Goal: Information Seeking & Learning: Learn about a topic

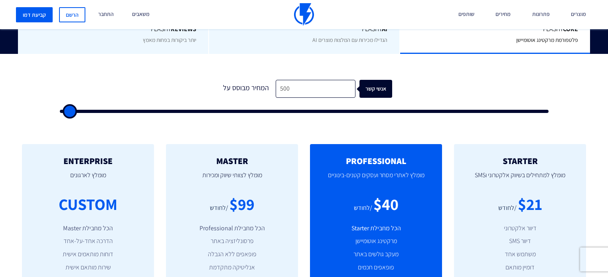
scroll to position [223, 0]
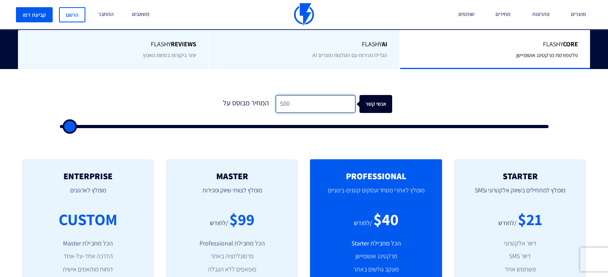
drag, startPoint x: 296, startPoint y: 91, endPoint x: 246, endPoint y: 89, distance: 49.9
click at [246, 95] on div "המחיר מבוסס על 500 אנשי קשר" at bounding box center [304, 104] width 176 height 18
click at [295, 95] on input "500" at bounding box center [315, 104] width 80 height 18
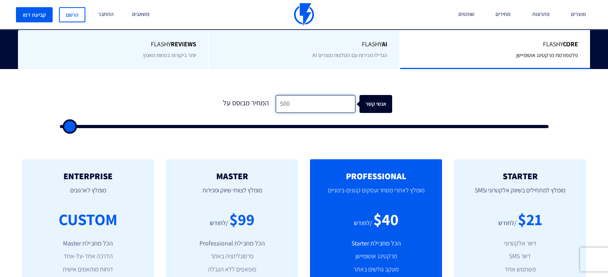
click at [344, 95] on input "500" at bounding box center [315, 104] width 80 height 18
click at [290, 95] on input "500" at bounding box center [315, 104] width 80 height 18
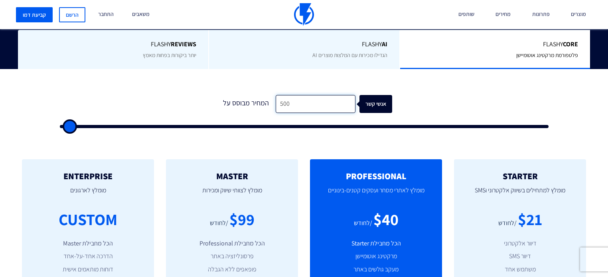
click at [290, 95] on input "500" at bounding box center [315, 104] width 80 height 18
type input "1"
type input "500"
type input "10"
type input "500"
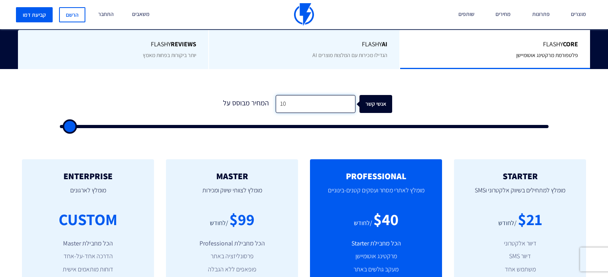
type input "100"
type input "500"
type input "1,000"
type input "1000"
type input "10,000"
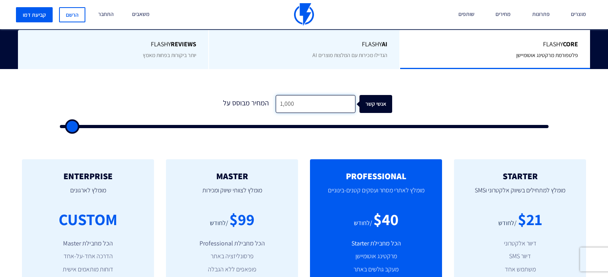
type input "10000"
type input "10,000"
type input "11500"
type input "12,500"
type input "12500"
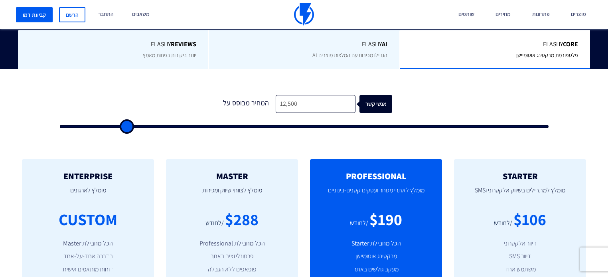
type input "21,500"
type input "21500"
type input "25,000"
type input "25000"
type input "47,500"
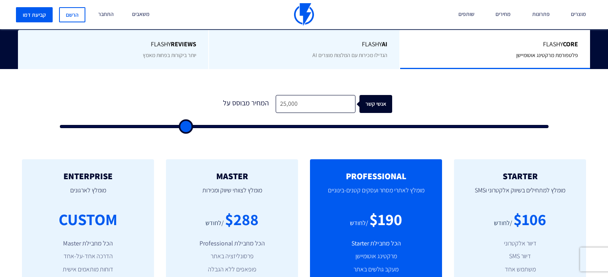
type input "47500"
type input "56,000"
type input "56000"
type input "59,500"
type input "59500"
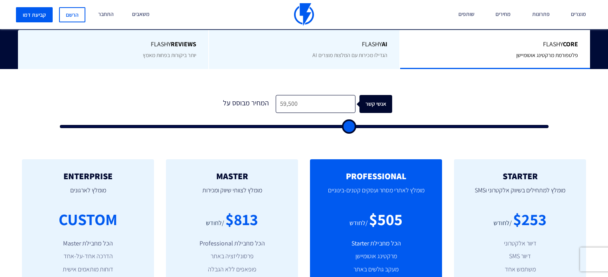
type input "62,500"
type input "62500"
type input "63,000"
type input "63000"
type input "64,000"
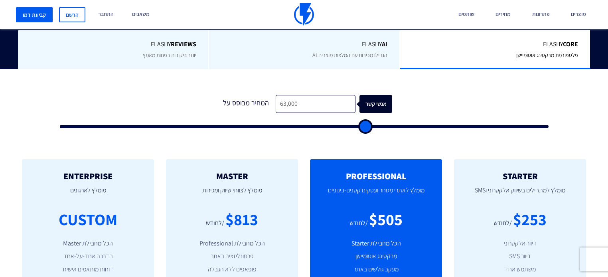
type input "64000"
type input "66,500"
type input "66500"
type input "68,000"
type input "68000"
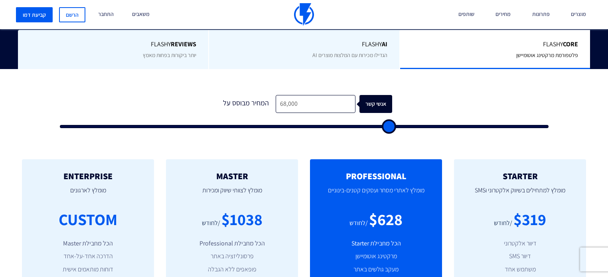
type input "67,500"
type input "67500"
type input "67,000"
type input "67000"
type input "66,000"
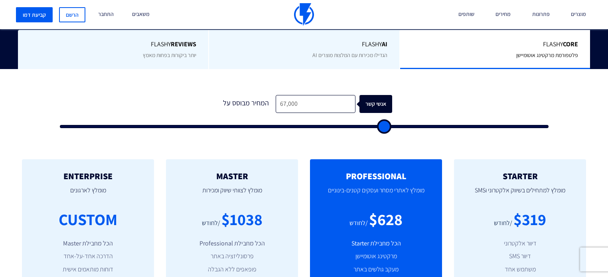
type input "66000"
type input "64,000"
type input "64000"
type input "61,000"
type input "61000"
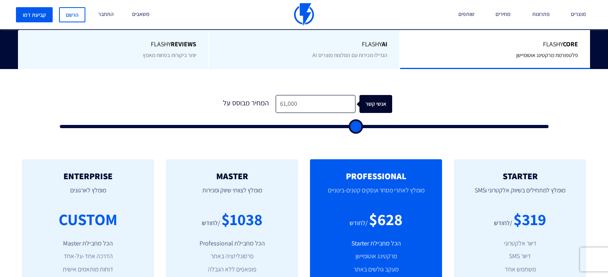
type input "60,000"
type input "60000"
type input "58,500"
type input "58500"
type input "53,000"
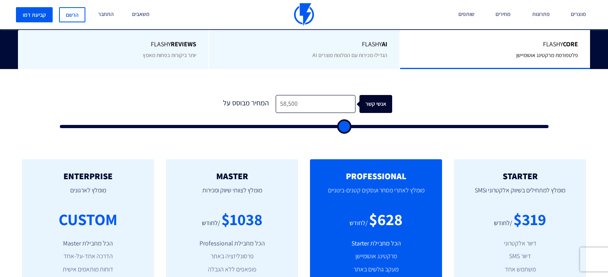
type input "53000"
type input "51,500"
type input "51500"
type input "50,000"
type input "50000"
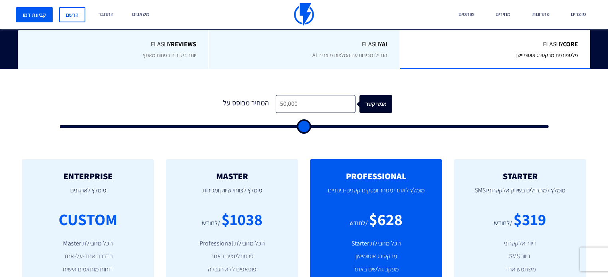
type input "45,000"
type input "45000"
type input "42,000"
type input "42000"
type input "38,500"
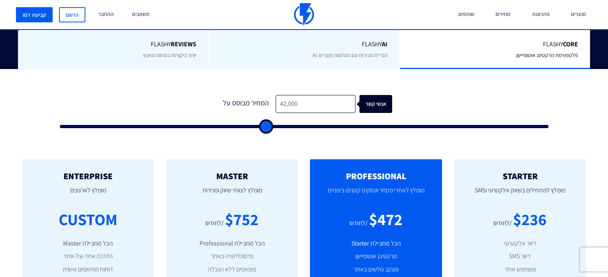
type input "38500"
type input "36,500"
type input "36500"
type input "29,500"
type input "29500"
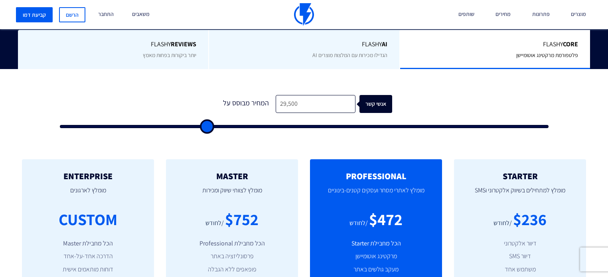
type input "28,500"
type input "28500"
type input "23,000"
type input "23000"
type input "22,000"
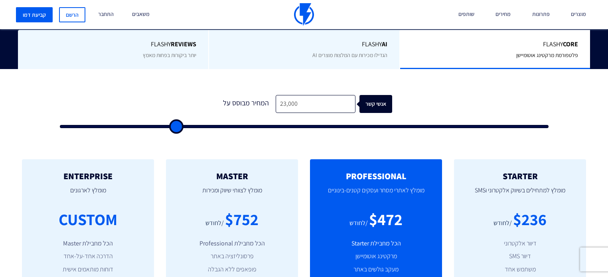
type input "22000"
type input "20,000"
type input "20000"
type input "19,000"
type input "19000"
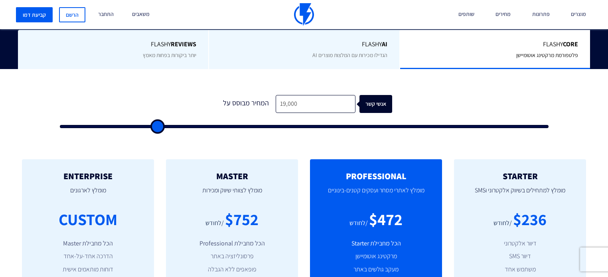
type input "16,500"
type input "16500"
type input "13,500"
type input "13500"
type input "10,500"
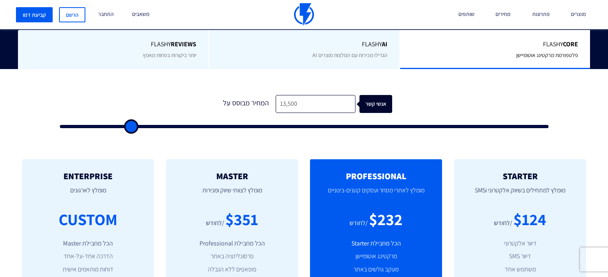
type input "10500"
type input "9,500"
type input "9500"
type input "9,000"
type input "9000"
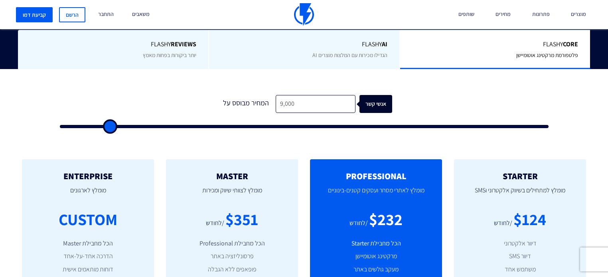
type input "8,500"
type input "8500"
type input "7,500"
type input "7500"
type input "6,500"
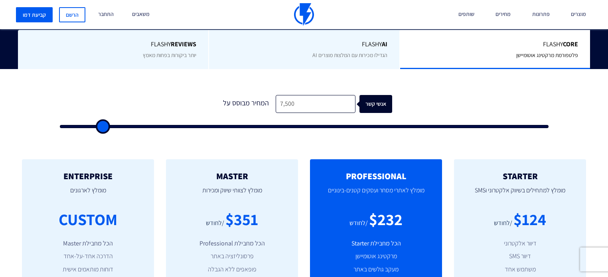
type input "6500"
type input "5,500"
type input "5500"
type input "5,000"
type input "5000"
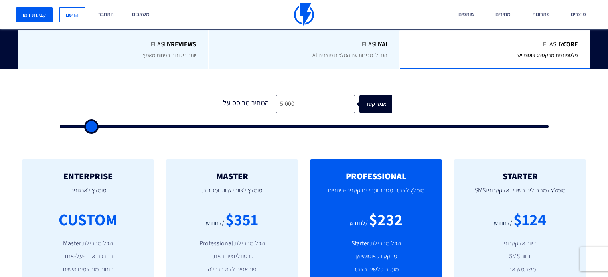
type input "4,500"
type input "4500"
type input "4,000"
type input "4000"
type input "3,500"
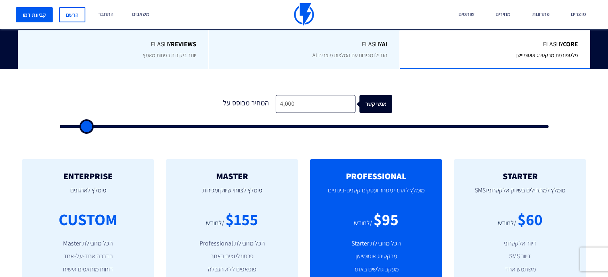
type input "3500"
type input "4,000"
type input "4000"
type input "4,500"
type input "4500"
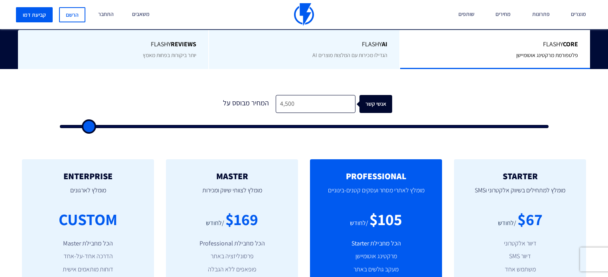
type input "5,500"
type input "5500"
type input "8,000"
type input "8000"
type input "9,000"
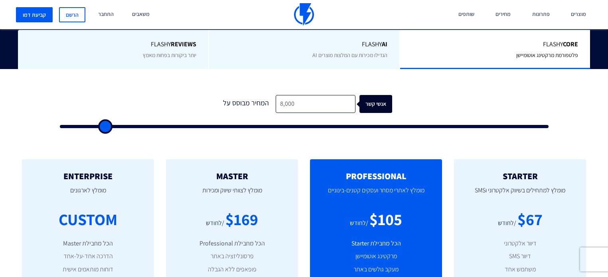
type input "9000"
type input "9,500"
type input "9500"
type input "11,000"
type input "11000"
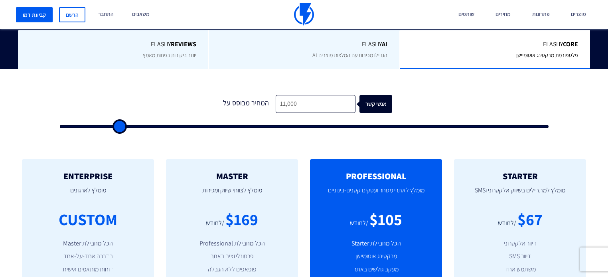
type input "11,500"
type input "11500"
type input "14,500"
type input "14500"
type input "15,500"
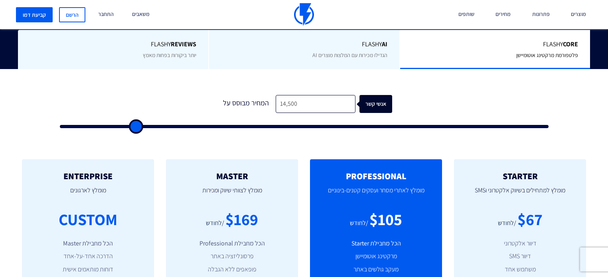
type input "15500"
type input "18,000"
type input "18000"
type input "20,500"
type input "20500"
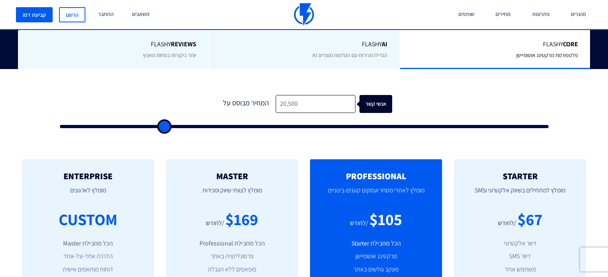
type input "22,000"
type input "22000"
type input "23,500"
type input "23500"
type input "24,500"
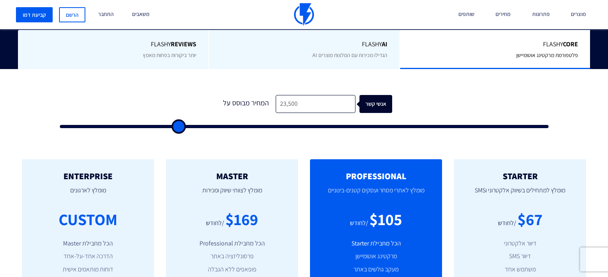
type input "24500"
type input "25,000"
type input "25000"
type input "26,000"
type input "26000"
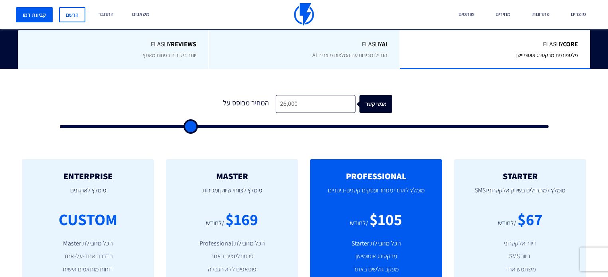
type input "26,500"
type input "26500"
type input "27,000"
type input "27000"
type input "28,000"
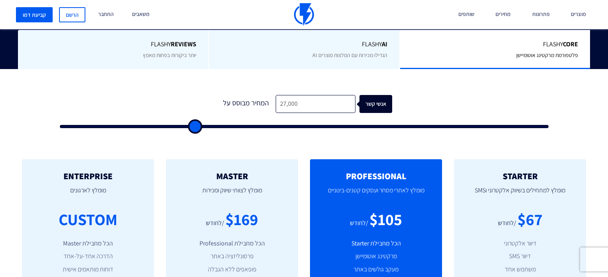
type input "28000"
type input "28,500"
type input "28500"
type input "29,500"
type input "29500"
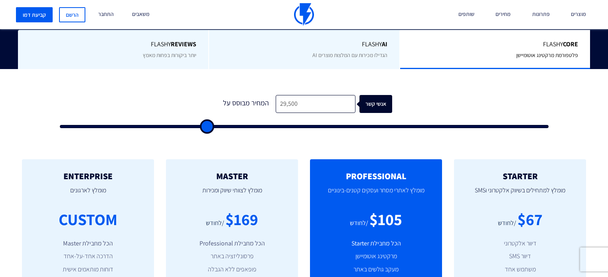
type input "30,000"
type input "30000"
type input "30,500"
type input "30500"
type input "31,500"
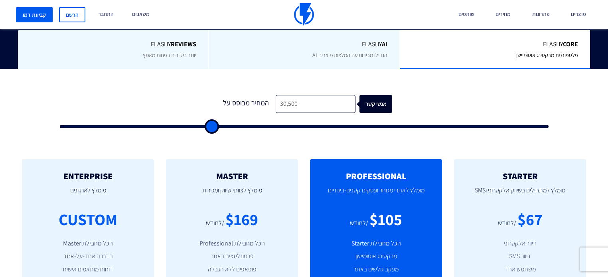
type input "31500"
type input "33,000"
type input "33000"
type input "36,000"
type input "36000"
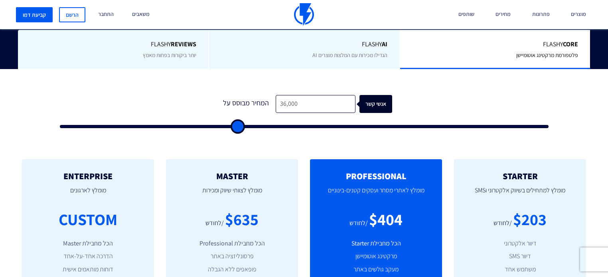
type input "37,000"
type input "37000"
type input "39,500"
type input "39500"
type input "40,000"
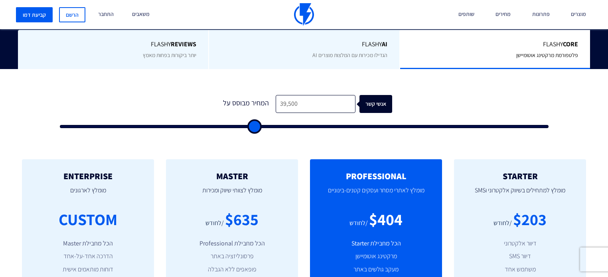
type input "40000"
type input "41,000"
type input "41000"
type input "41,500"
type input "41500"
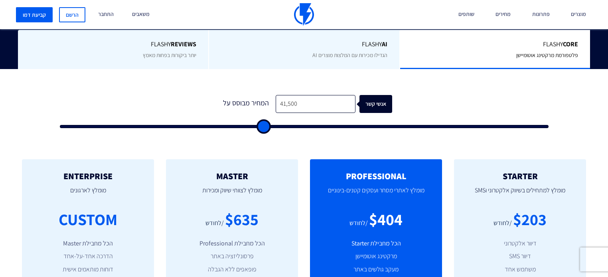
type input "42,000"
type input "42000"
type input "42,500"
type input "42500"
type input "43,000"
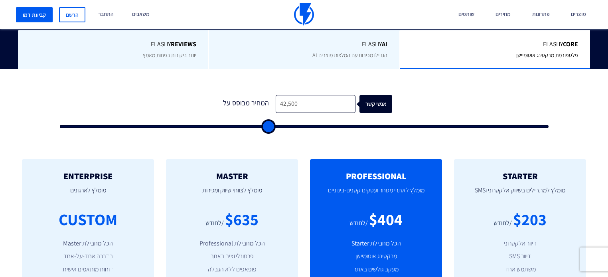
type input "43000"
type input "42,500"
type input "42500"
type input "41,500"
type input "41500"
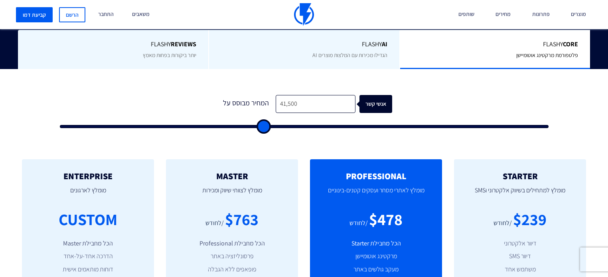
type input "40,000"
type input "40000"
type input "38,500"
type input "38500"
type input "37,000"
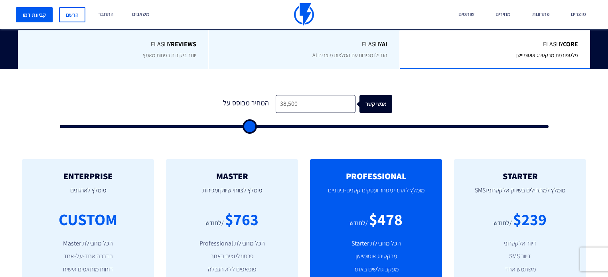
type input "37000"
type input "32,500"
type input "32500"
type input "30,000"
type input "30000"
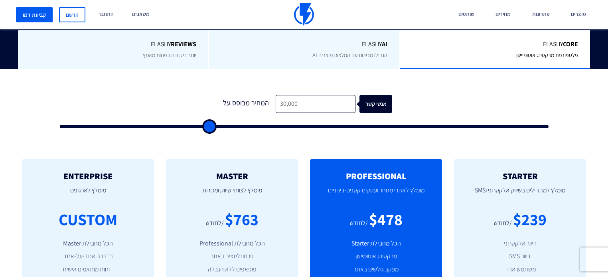
type input "28,000"
type input "28000"
type input "25,500"
type input "25500"
type input "24,000"
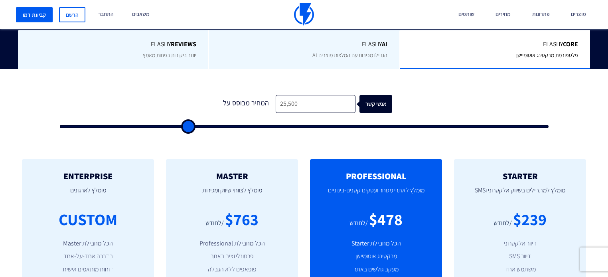
type input "24000"
type input "22,000"
type input "22000"
type input "20,500"
type input "20500"
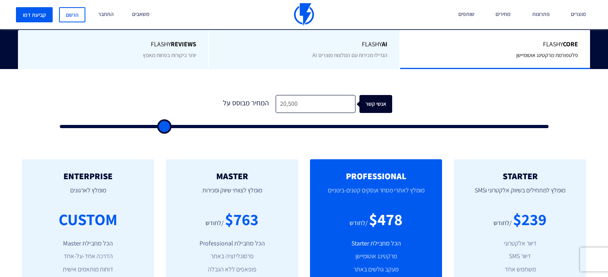
type input "20,000"
type input "20000"
type input "19,000"
type input "19000"
type input "18,500"
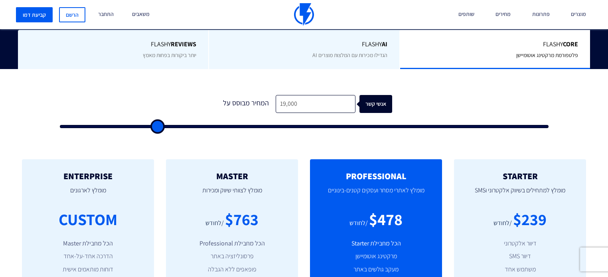
type input "18500"
drag, startPoint x: 113, startPoint y: 113, endPoint x: 303, endPoint y: 96, distance: 190.5
click at [303, 125] on input "range" at bounding box center [304, 126] width 488 height 3
click at [306, 95] on input "50,000" at bounding box center [315, 104] width 80 height 18
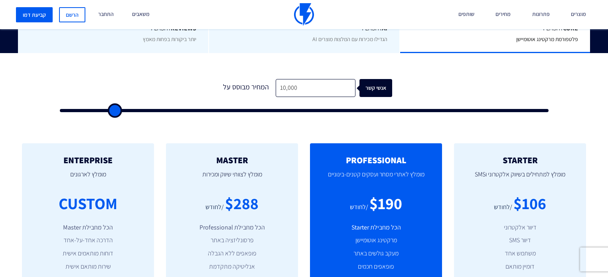
scroll to position [287, 0]
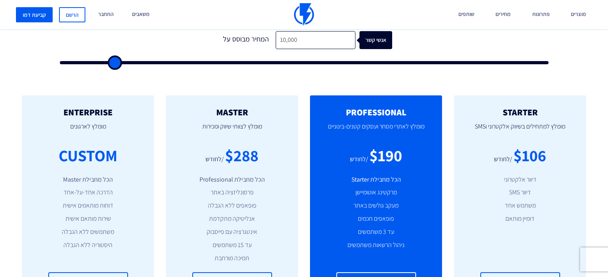
click at [231, 254] on li "תמיכה מורחבת" at bounding box center [232, 258] width 108 height 9
click at [230, 254] on li "תמיכה מורחבת" at bounding box center [232, 258] width 108 height 9
click at [229, 254] on li "תמיכה מורחבת" at bounding box center [232, 258] width 108 height 9
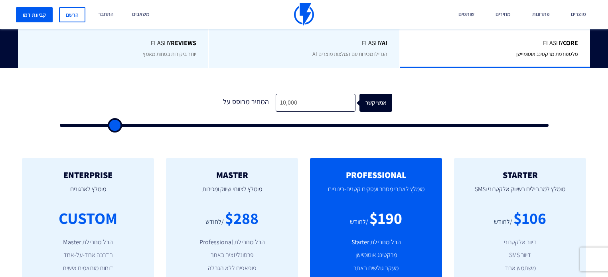
scroll to position [223, 0]
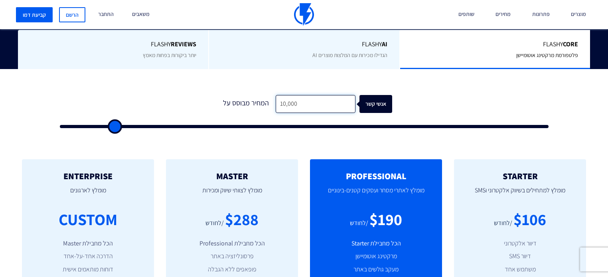
drag, startPoint x: 281, startPoint y: 85, endPoint x: 276, endPoint y: 86, distance: 5.2
click at [276, 95] on input "10,000" at bounding box center [315, 104] width 80 height 18
drag, startPoint x: 280, startPoint y: 88, endPoint x: 275, endPoint y: 89, distance: 5.3
click at [275, 95] on input "5,000" at bounding box center [315, 104] width 80 height 18
click at [283, 116] on div "0 המחיר מבוסס על 10,000 אנשי קשר" at bounding box center [304, 109] width 504 height 68
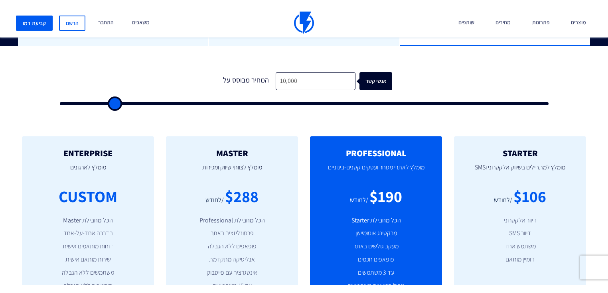
scroll to position [255, 0]
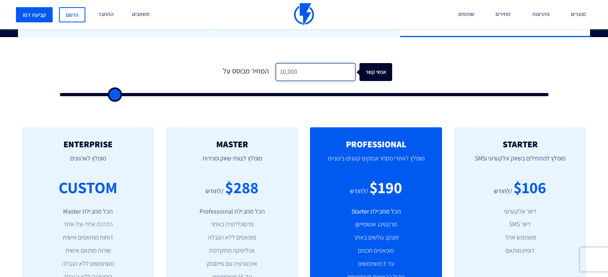
drag, startPoint x: 300, startPoint y: 54, endPoint x: 260, endPoint y: 56, distance: 40.3
click at [260, 63] on div "המחיר מבוסס על 10,000 אנשי קשר" at bounding box center [304, 72] width 176 height 18
click at [70, 93] on input "range" at bounding box center [304, 94] width 488 height 3
